Goal: Check status: Check status

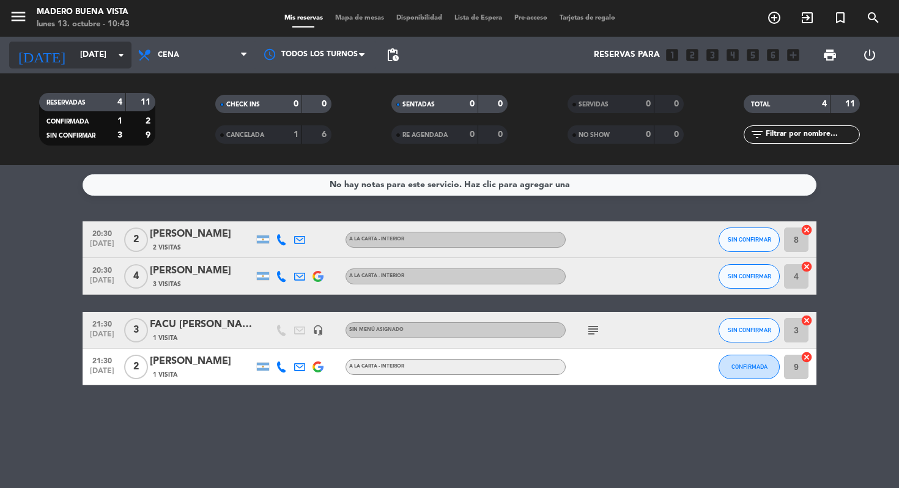
click at [105, 64] on input "[DATE]" at bounding box center [128, 55] width 109 height 22
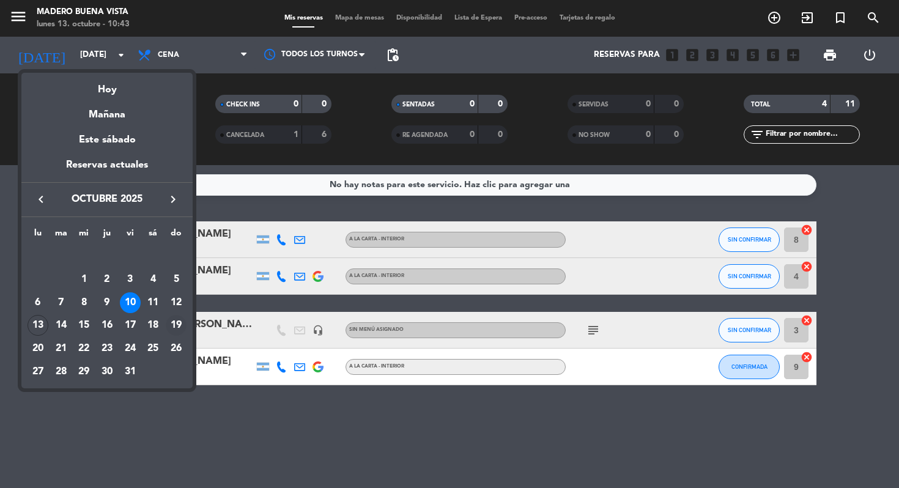
click at [181, 323] on div "19" at bounding box center [176, 325] width 21 height 21
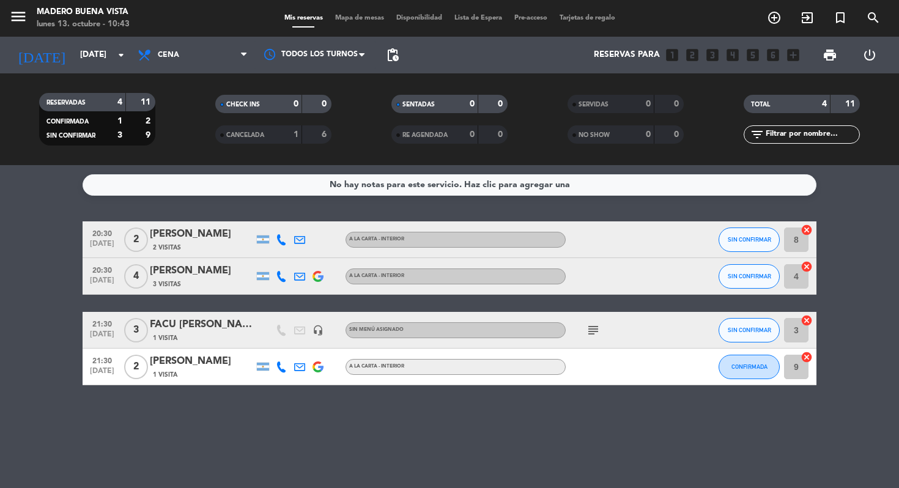
type input "[DATE]"
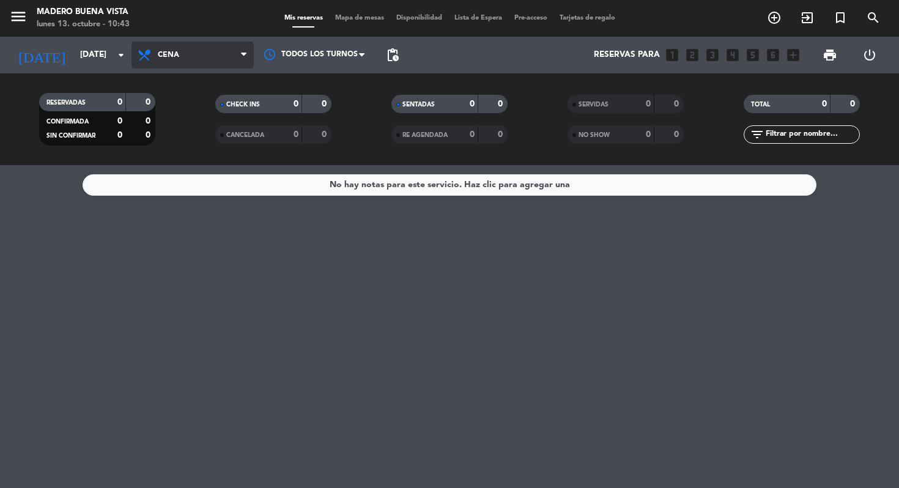
click at [162, 59] on span "Cena" at bounding box center [168, 55] width 21 height 9
click at [177, 108] on div "menu [PERSON_NAME] Buena Vista [DATE] 13. octubre - 10:43 Mis reservas Mapa de …" at bounding box center [449, 82] width 899 height 165
click at [238, 52] on span "Almuerzo" at bounding box center [192, 55] width 122 height 27
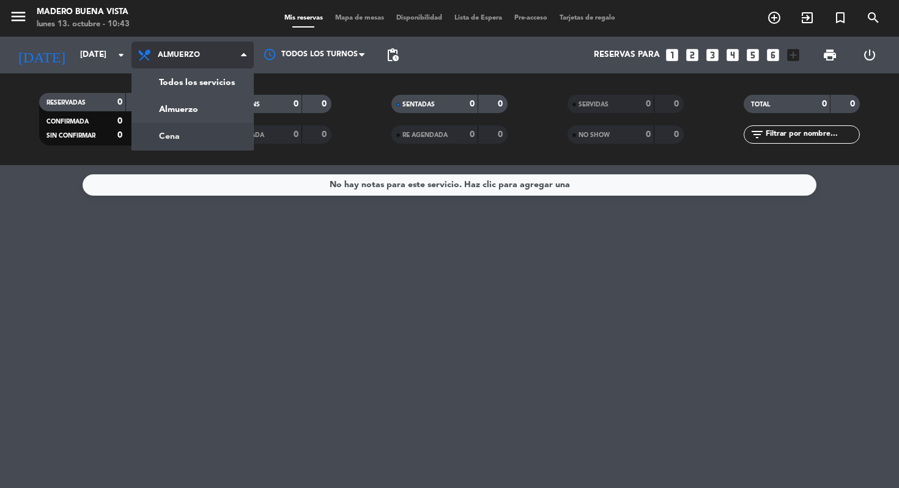
click at [215, 132] on div "menu [PERSON_NAME] Buena Vista [DATE] 13. octubre - 10:43 Mis reservas Mapa de …" at bounding box center [449, 82] width 899 height 165
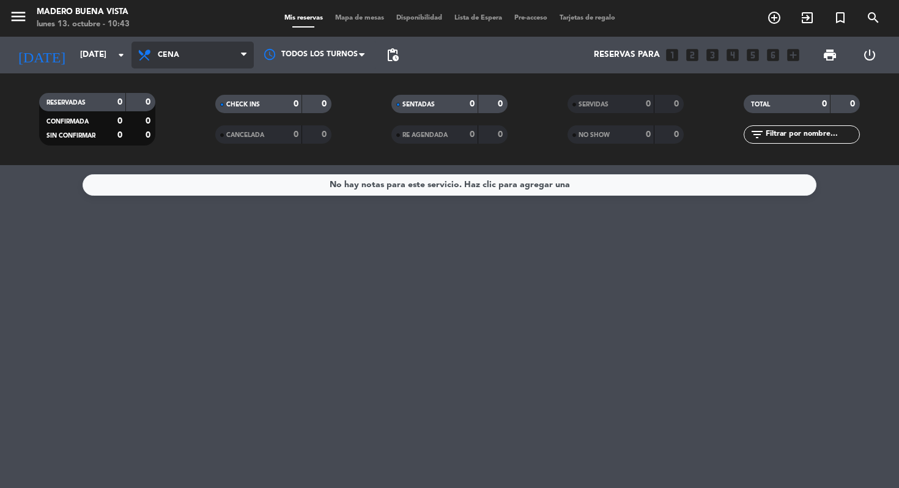
click at [205, 64] on span "Cena" at bounding box center [192, 55] width 122 height 27
click at [210, 98] on div "menu [PERSON_NAME] Buena Vista [DATE] 13. octubre - 10:43 Mis reservas Mapa de …" at bounding box center [449, 82] width 899 height 165
